Goal: Obtain resource: Obtain resource

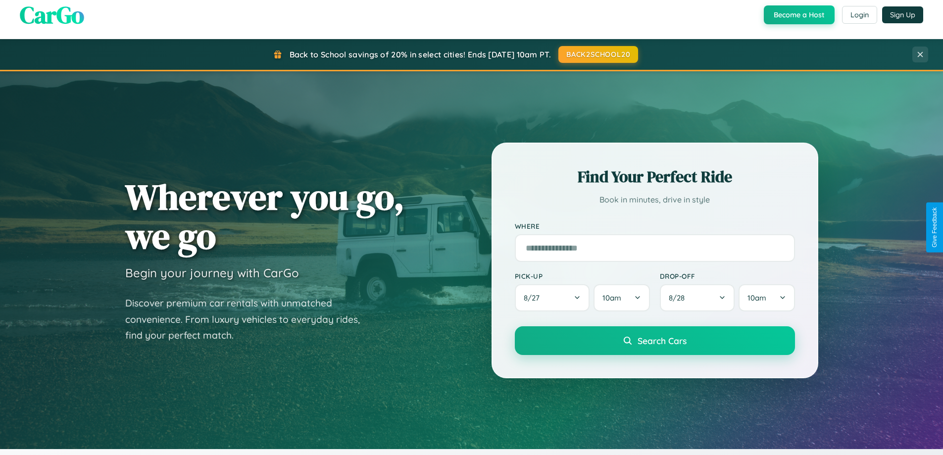
scroll to position [426, 0]
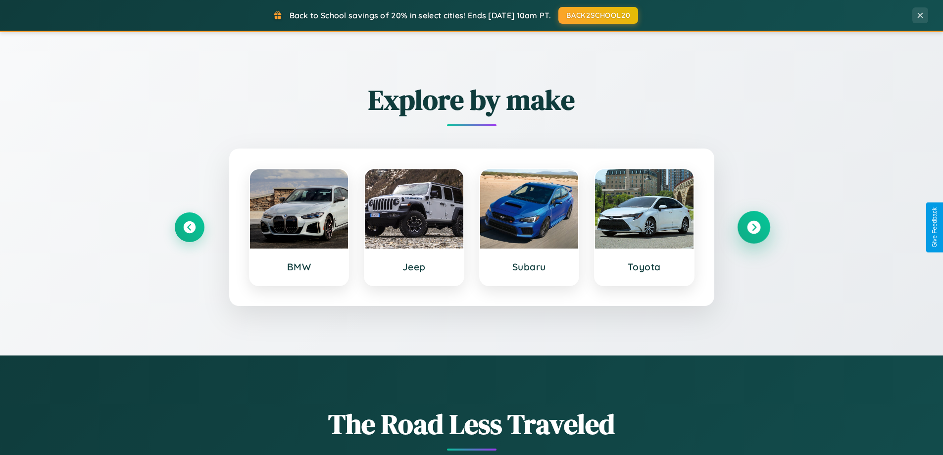
click at [753, 227] on icon at bounding box center [753, 227] width 13 height 13
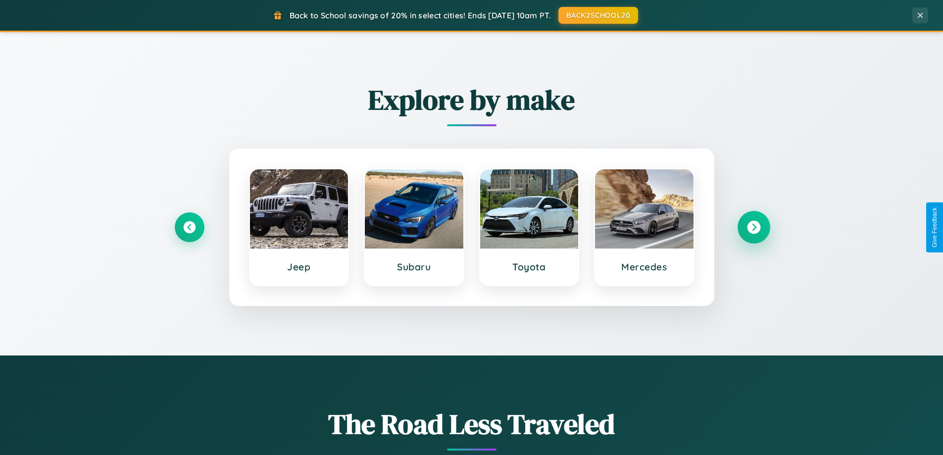
click at [753, 227] on icon at bounding box center [753, 227] width 13 height 13
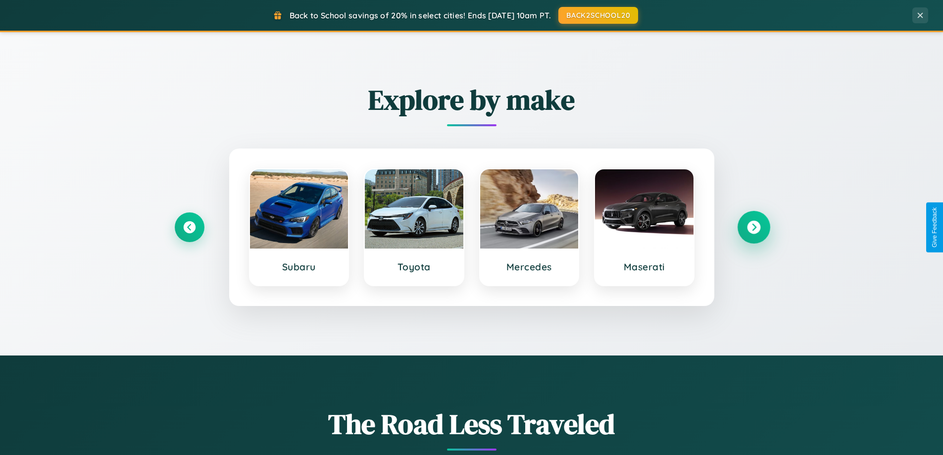
click at [753, 227] on icon at bounding box center [753, 227] width 13 height 13
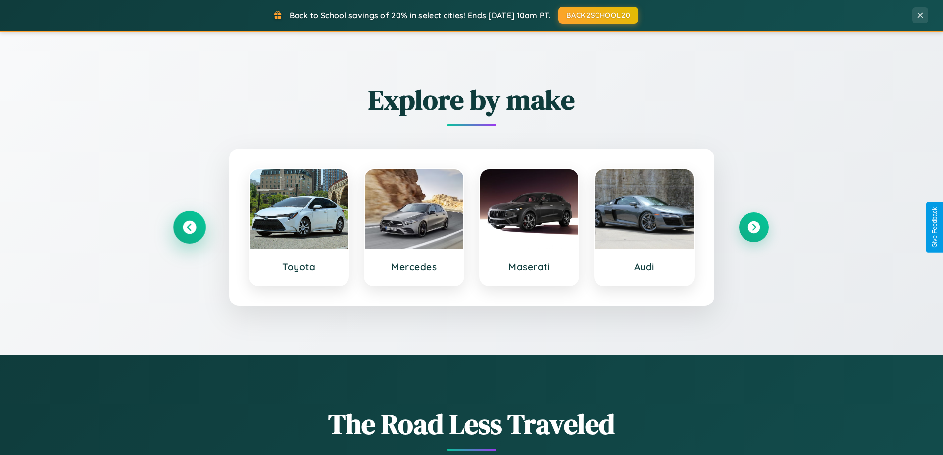
click at [189, 227] on icon at bounding box center [189, 227] width 13 height 13
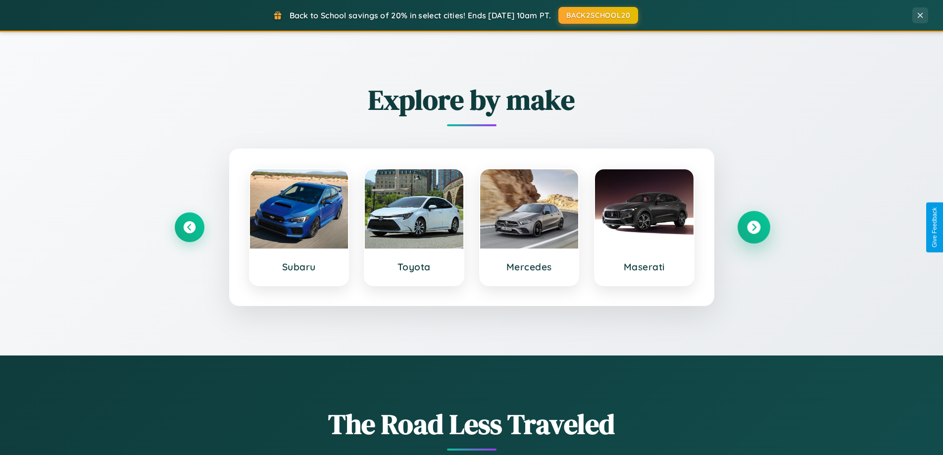
click at [753, 227] on icon at bounding box center [753, 227] width 13 height 13
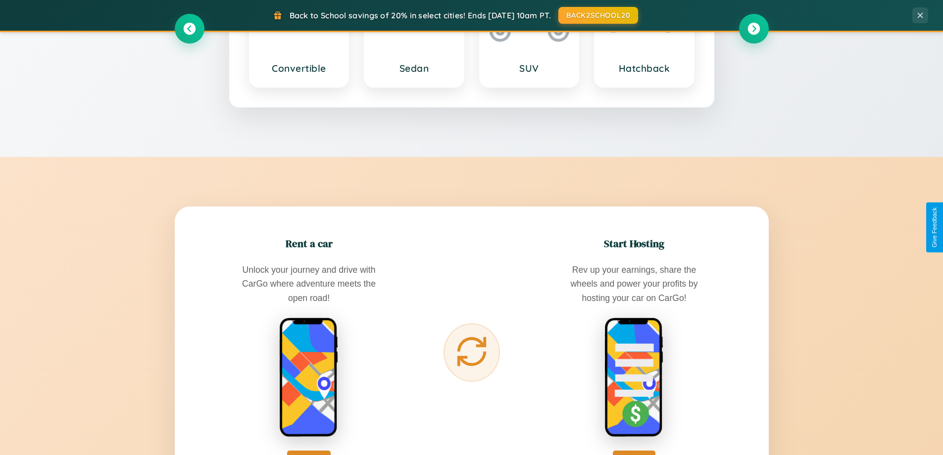
scroll to position [1590, 0]
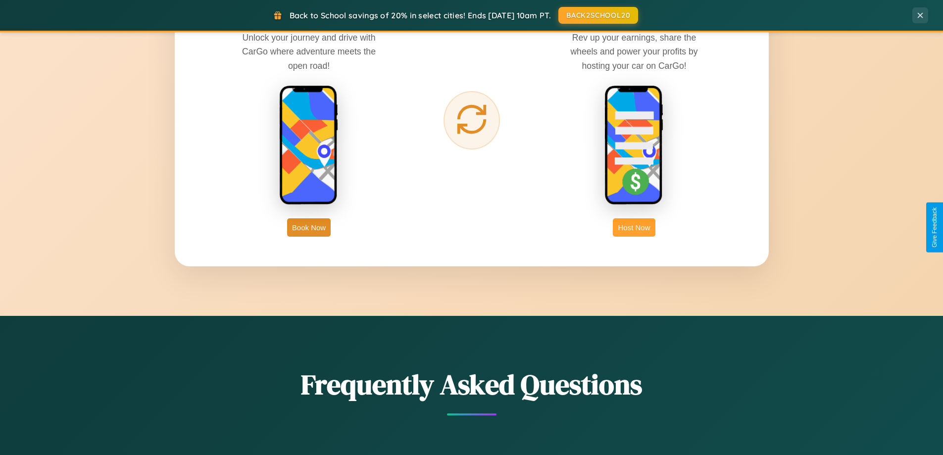
click at [634, 227] on button "Host Now" at bounding box center [634, 227] width 42 height 18
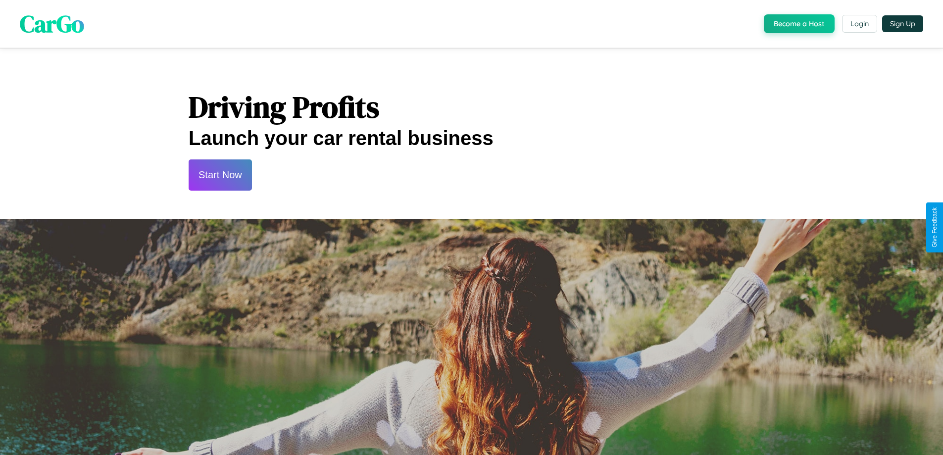
click at [220, 175] on button "Start Now" at bounding box center [220, 174] width 63 height 31
